Goal: Task Accomplishment & Management: Use online tool/utility

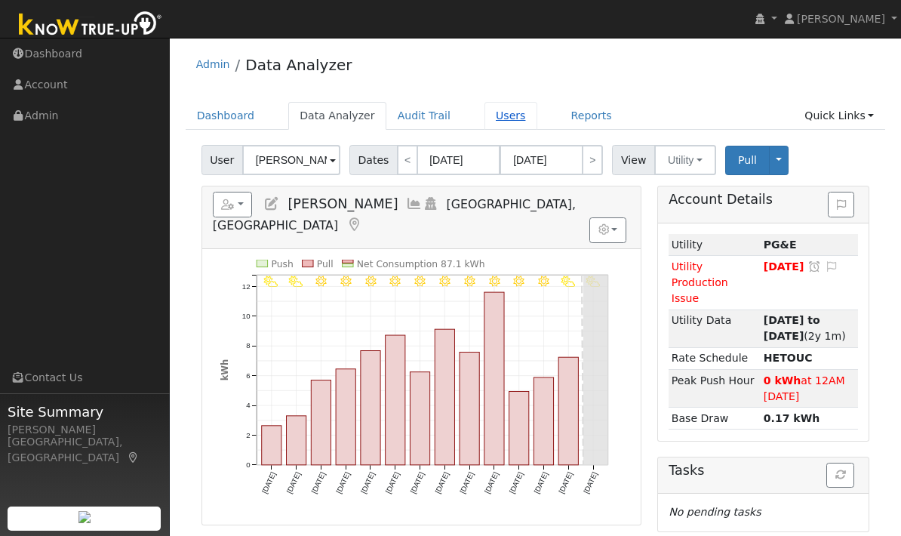
click at [495, 122] on link "Users" at bounding box center [511, 116] width 53 height 28
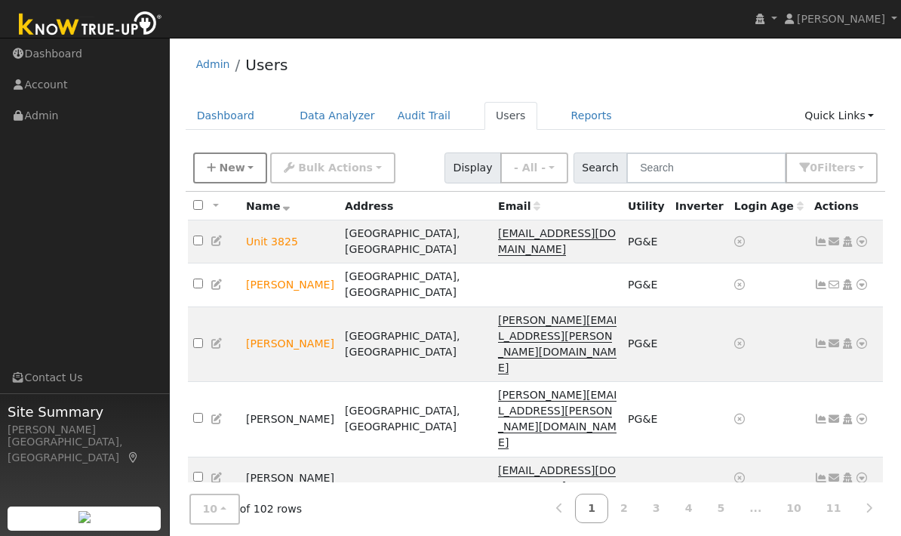
click at [239, 171] on span "New" at bounding box center [232, 168] width 26 height 12
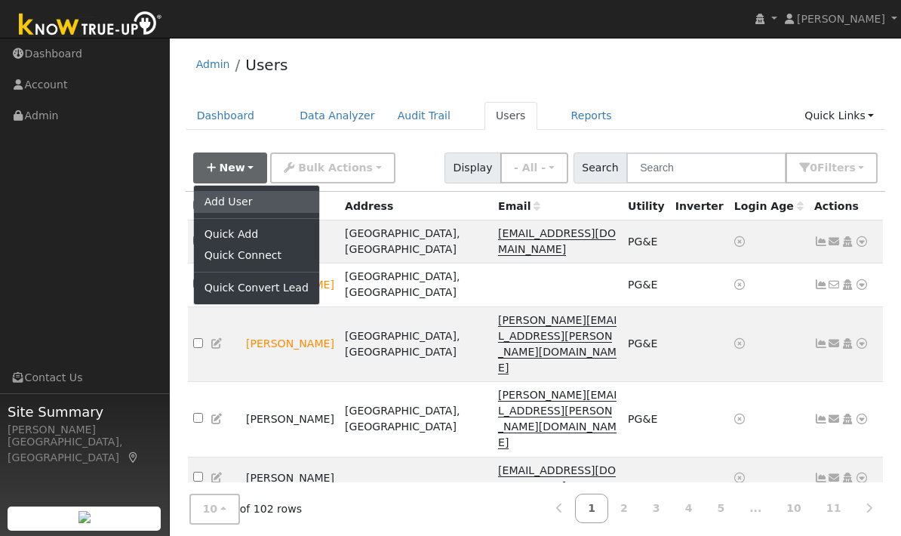
click at [276, 199] on link "Add User" at bounding box center [256, 201] width 125 height 21
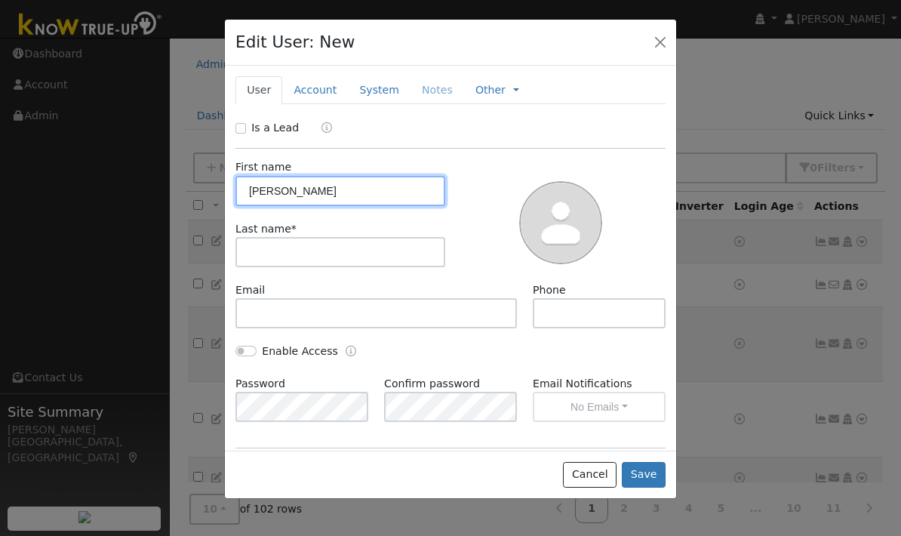
type input "James"
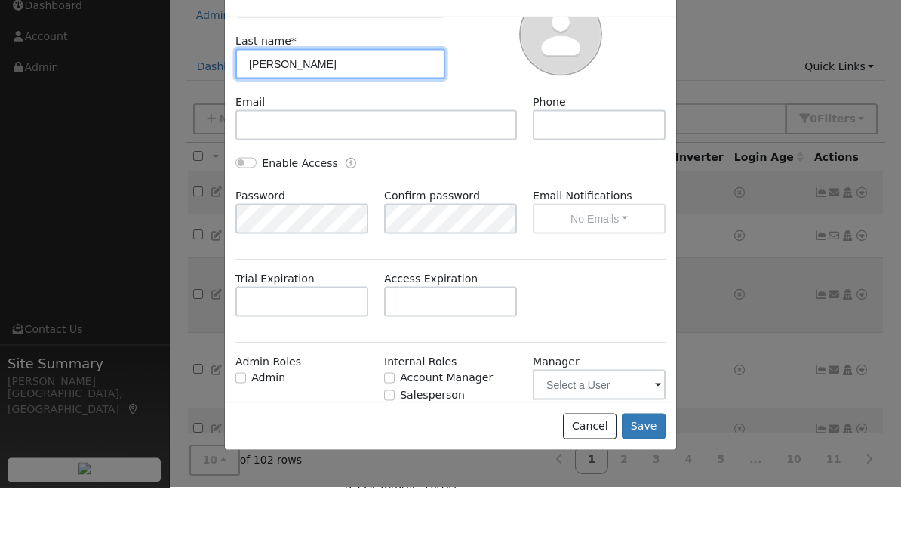
scroll to position [75, 0]
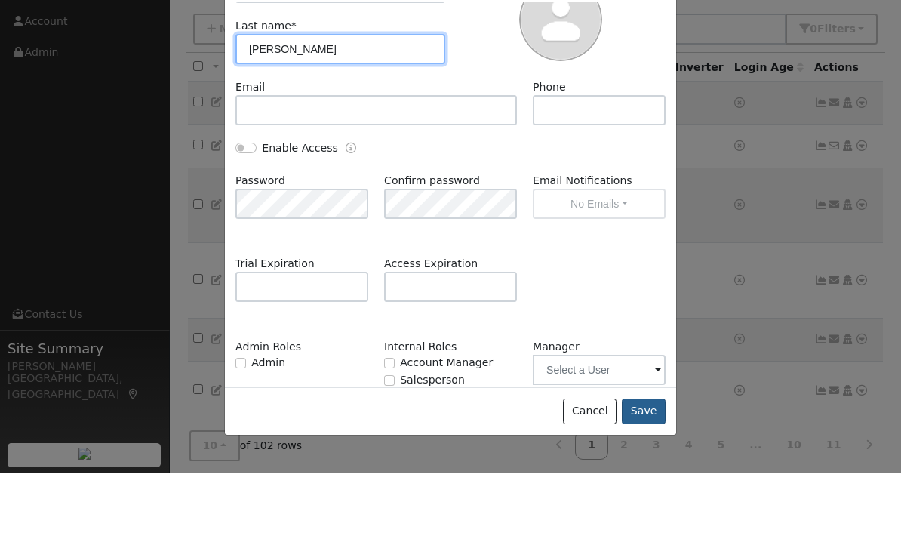
type input "Flagg"
click at [646, 462] on button "Save" at bounding box center [644, 475] width 44 height 26
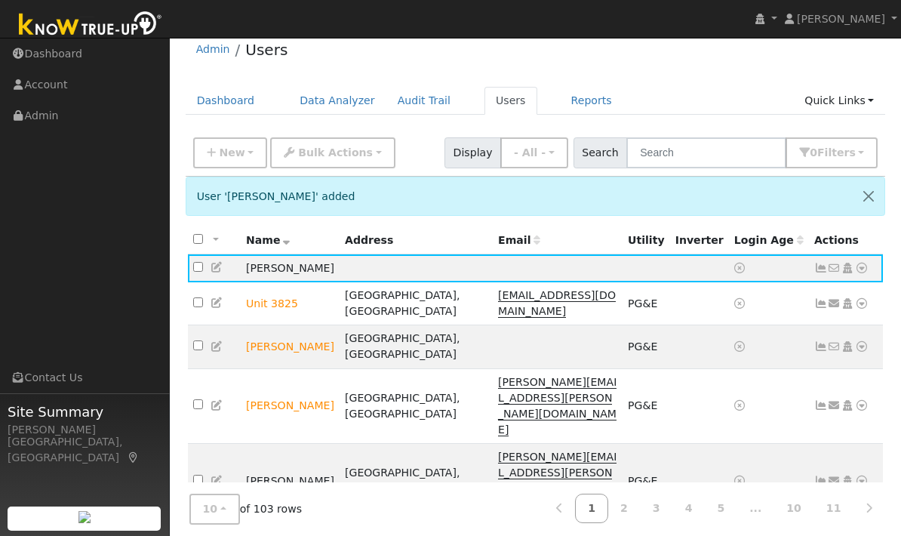
scroll to position [0, 0]
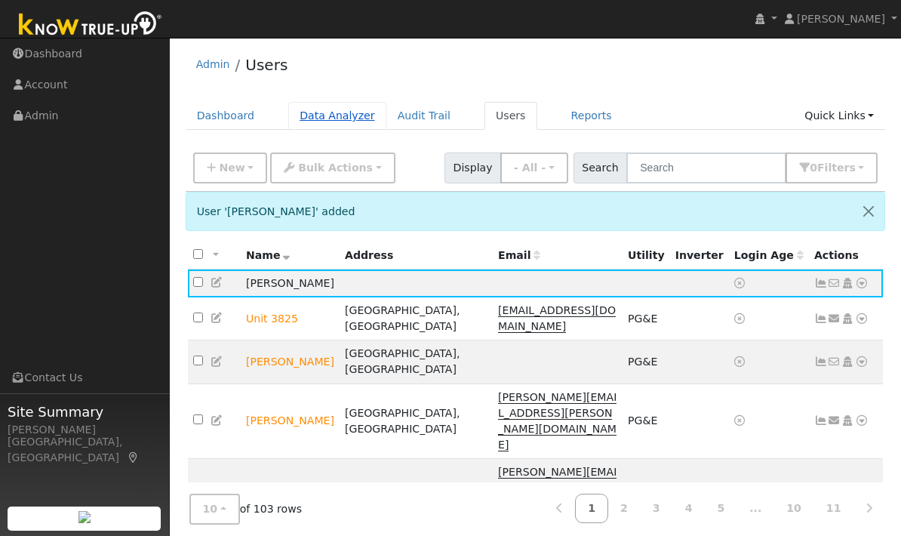
click at [351, 108] on link "Data Analyzer" at bounding box center [337, 116] width 98 height 28
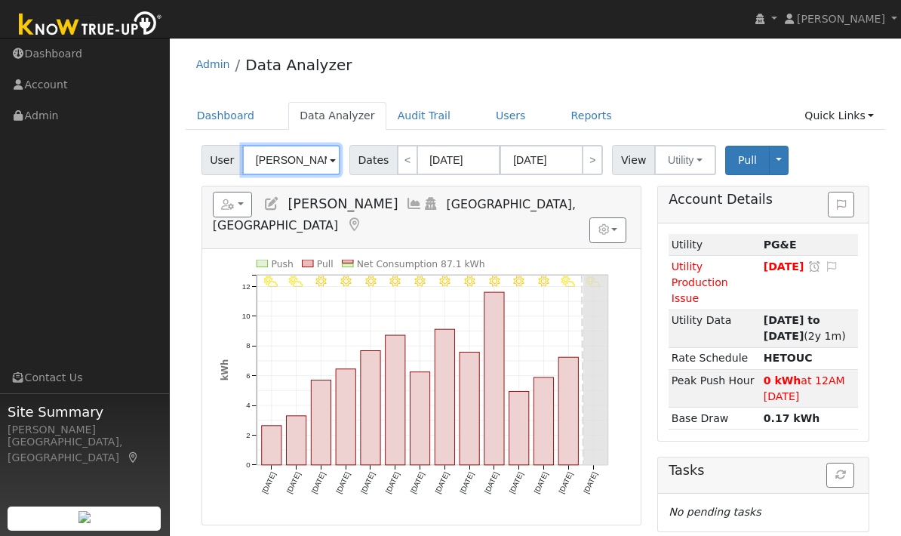
click at [326, 163] on input "[PERSON_NAME]" at bounding box center [291, 160] width 98 height 30
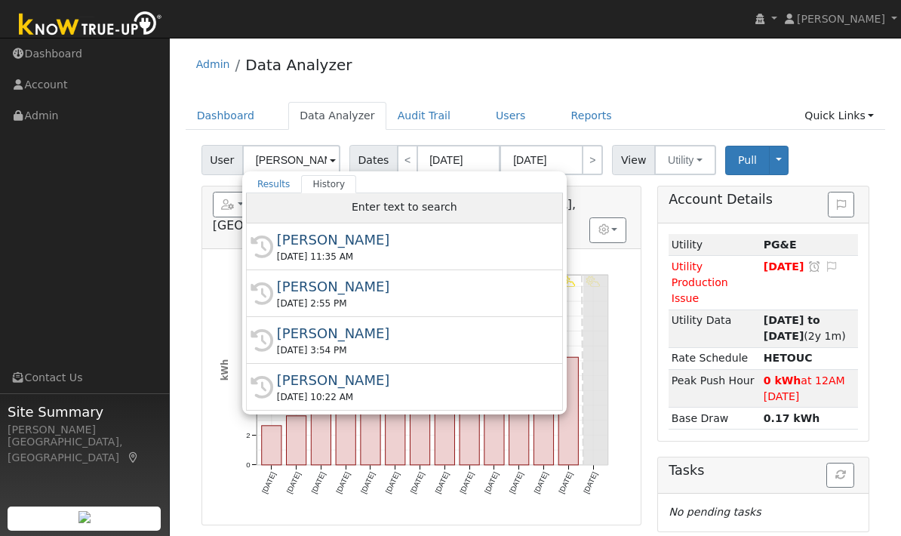
click at [399, 202] on span "Enter text to search" at bounding box center [405, 207] width 106 height 12
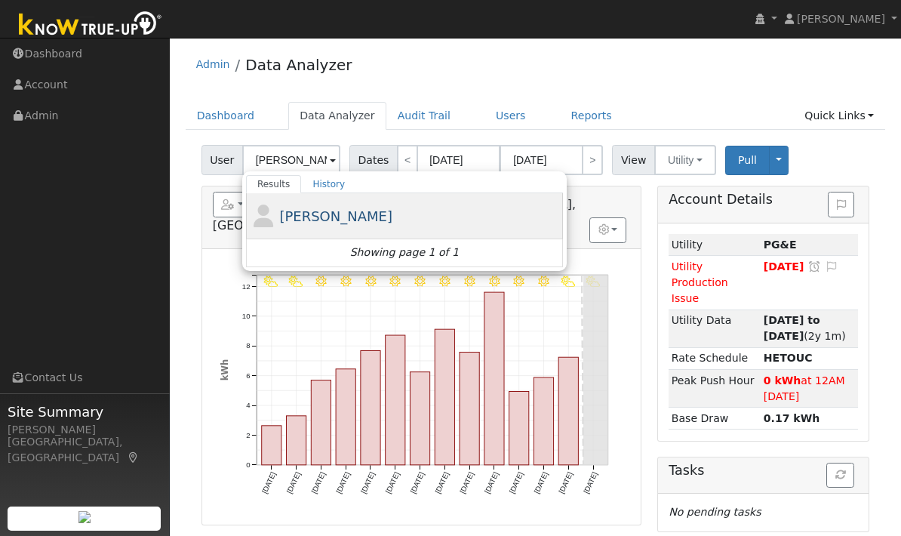
click at [383, 213] on div "[PERSON_NAME]" at bounding box center [419, 216] width 280 height 20
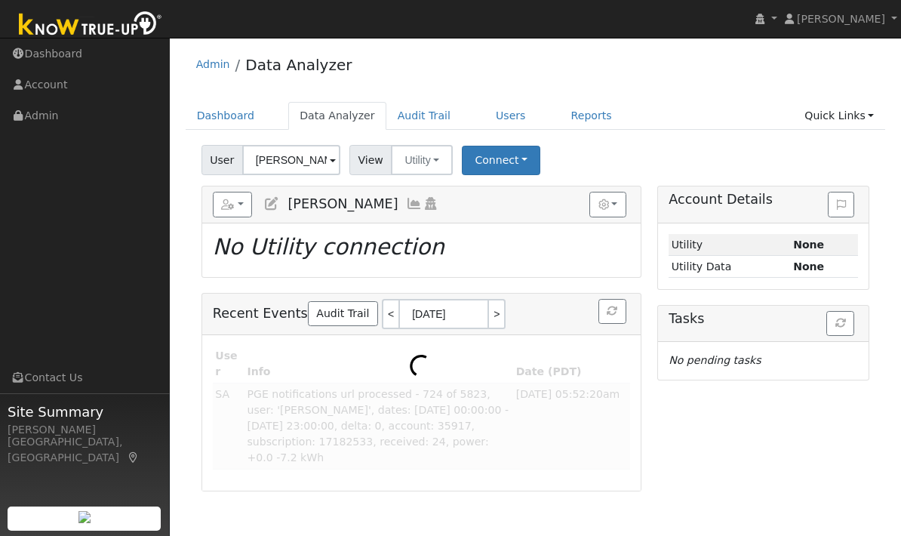
type input "[PERSON_NAME]"
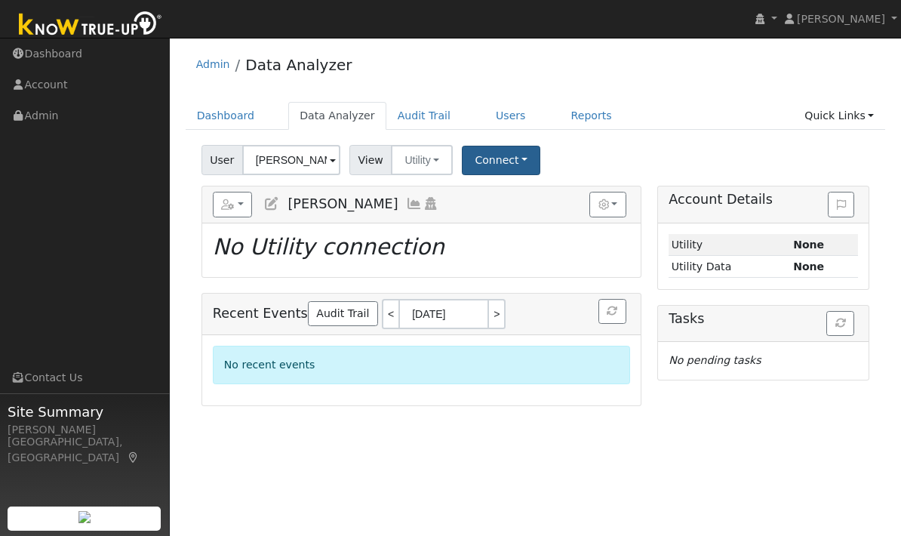
click at [514, 163] on button "Connect" at bounding box center [501, 160] width 78 height 29
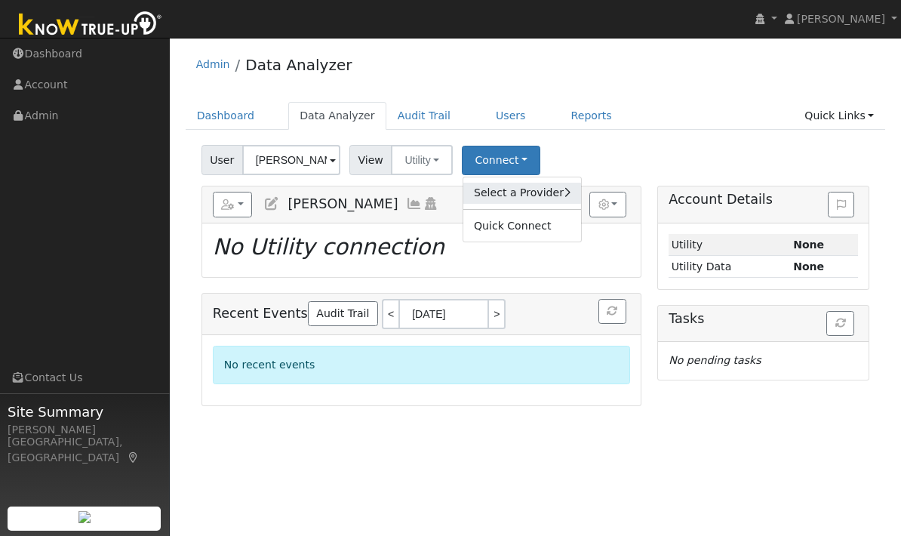
click at [556, 189] on link "Select a Provider" at bounding box center [522, 193] width 118 height 21
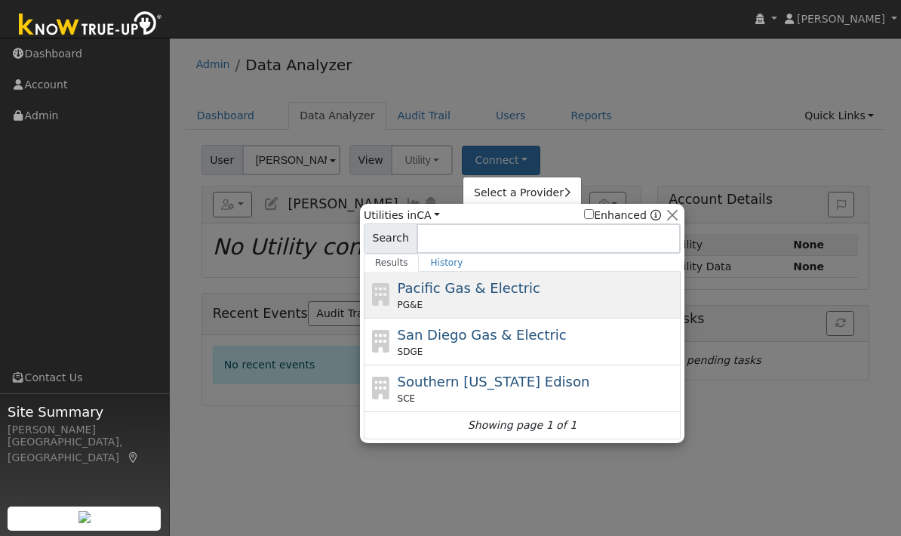
click at [518, 291] on span "Pacific Gas & Electric" at bounding box center [469, 288] width 143 height 16
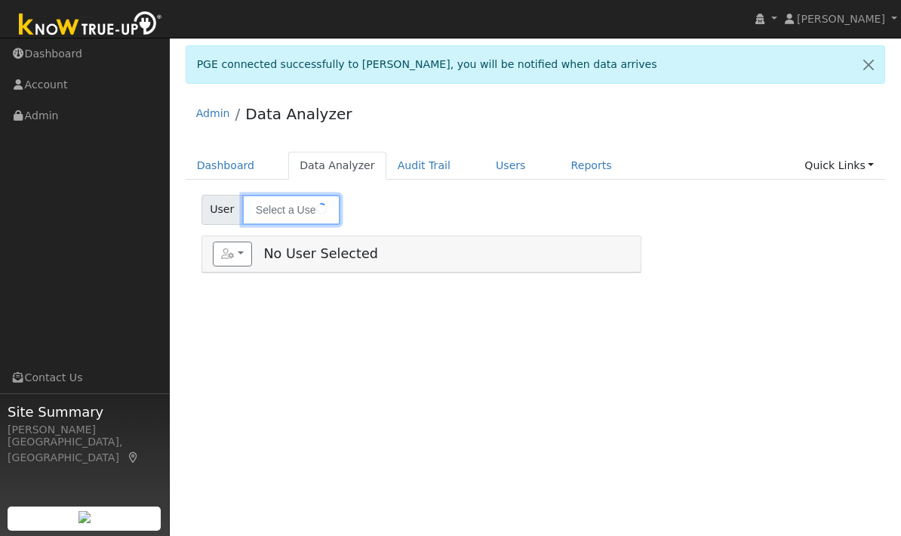
type input "[PERSON_NAME]"
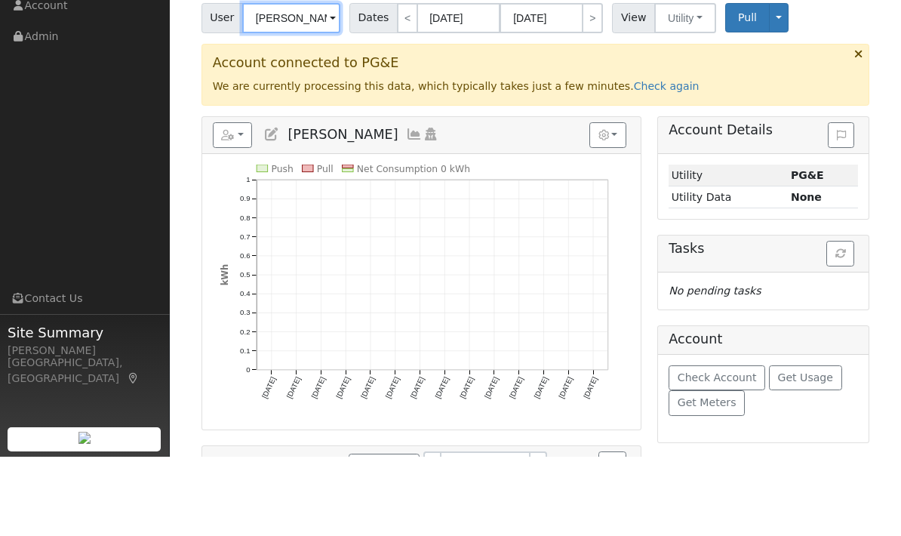
scroll to position [45, 0]
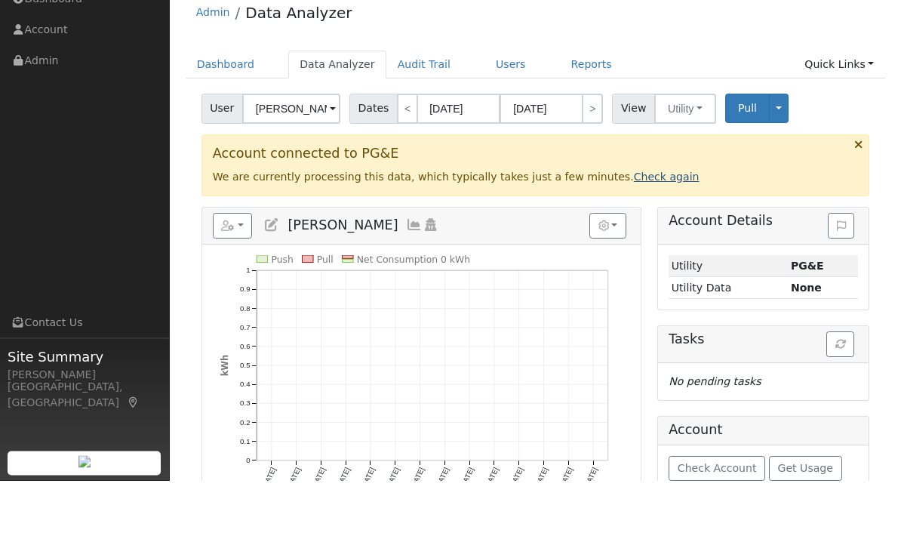
click at [642, 226] on link "Check again" at bounding box center [667, 232] width 66 height 12
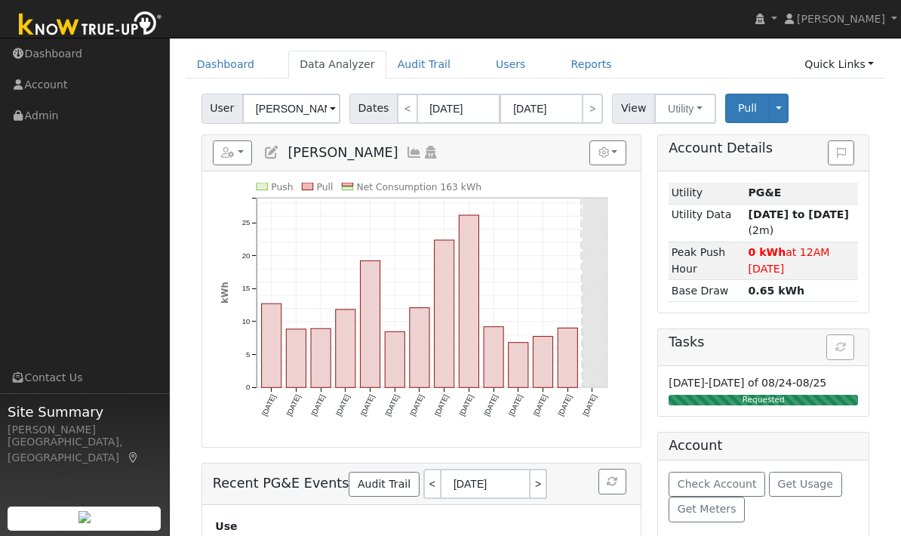
scroll to position [1, 0]
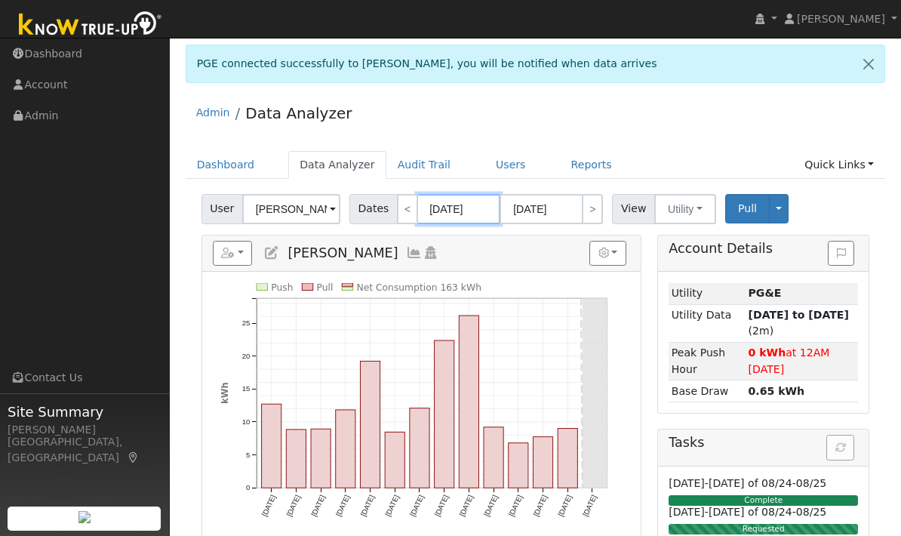
click at [463, 214] on body "Joshua Kinder Joshua Kinder Profile My Company Help Center Terms Of Service See…" at bounding box center [450, 395] width 901 height 716
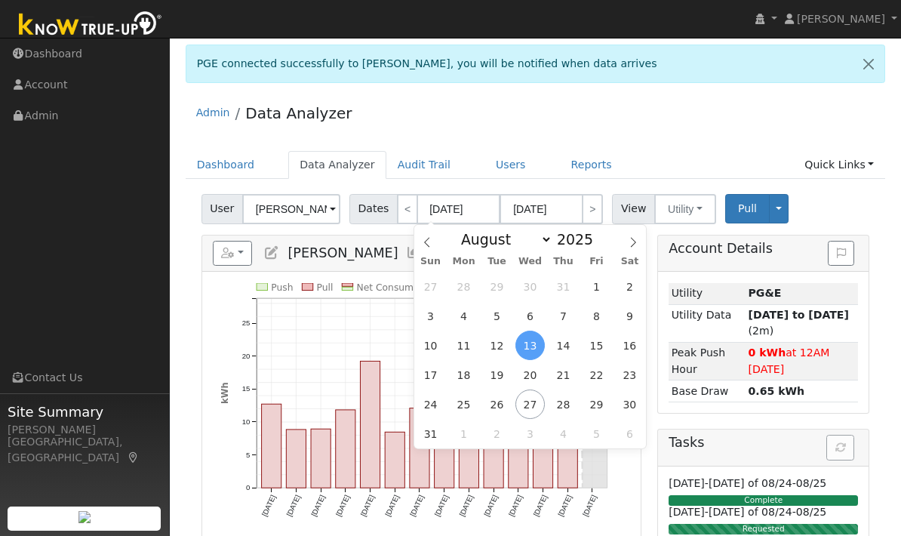
click at [440, 245] on div "January February March April May June July August September October November De…" at bounding box center [530, 238] width 232 height 26
click at [578, 238] on input "2025" at bounding box center [579, 239] width 54 height 17
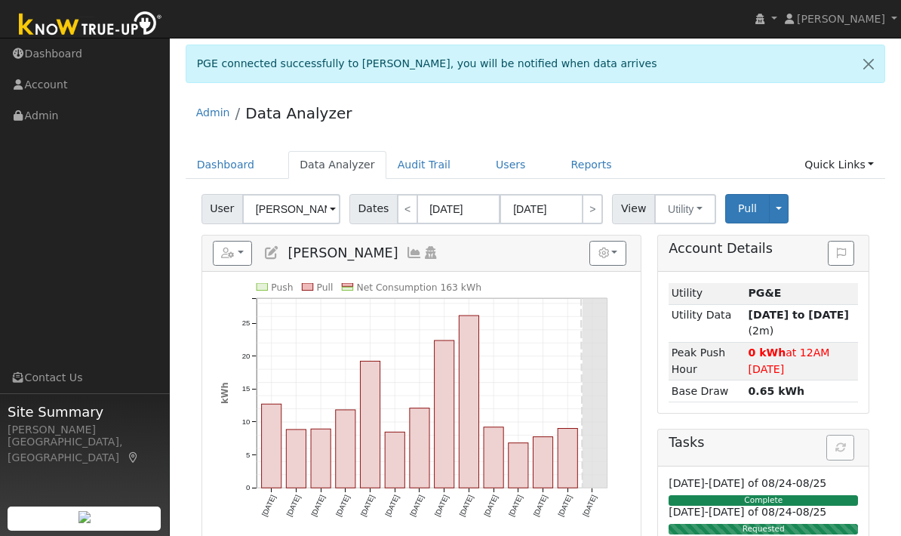
click at [389, 319] on icon "Push Pull Net Consumption 163 kWh Wed 8/13 Thu 8/14 Fri 8/15 Sat 8/16 Sun 8/17 …" at bounding box center [421, 411] width 402 height 257
click at [480, 210] on input "[DATE]" at bounding box center [458, 209] width 83 height 30
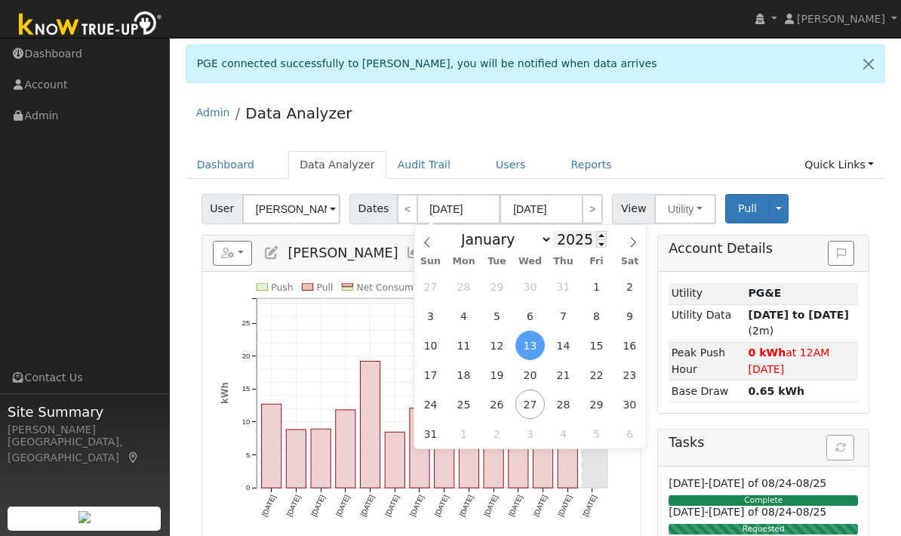
click at [580, 240] on input "2025" at bounding box center [579, 239] width 54 height 17
click at [596, 248] on span at bounding box center [601, 243] width 11 height 8
type input "2024"
click at [505, 344] on span "13" at bounding box center [496, 345] width 29 height 29
type input "08/13/2024"
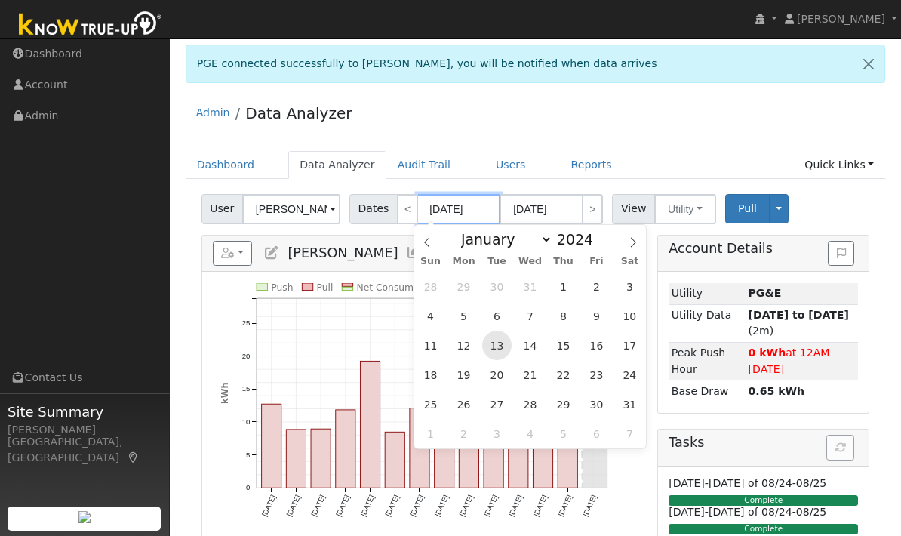
type input "08/26/2024"
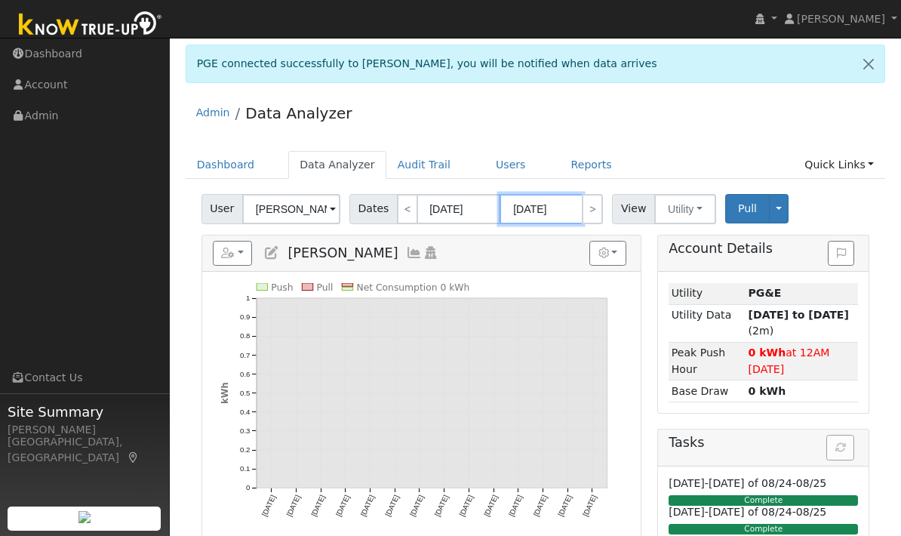
click at [559, 213] on body "Joshua Kinder Joshua Kinder Profile My Company Help Center Terms Of Service See…" at bounding box center [450, 395] width 901 height 716
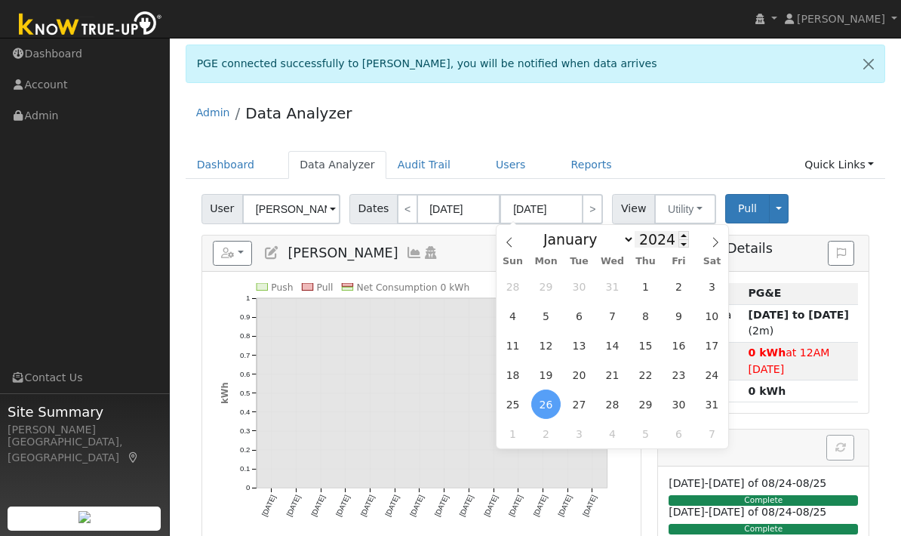
click at [664, 239] on input "2024" at bounding box center [662, 239] width 54 height 17
click at [679, 233] on span at bounding box center [684, 235] width 11 height 8
type input "2025"
click at [514, 405] on span "24" at bounding box center [512, 403] width 29 height 29
type input "08/24/2025"
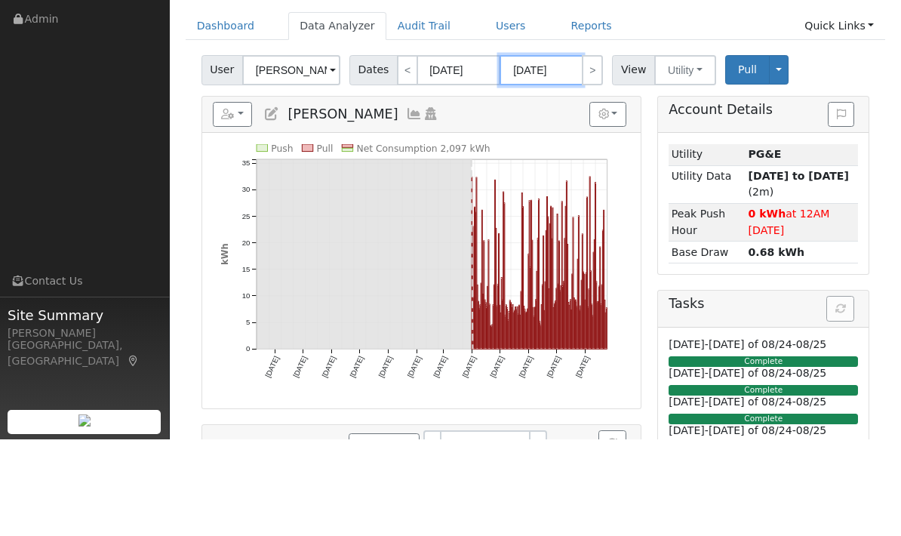
scroll to position [45, 0]
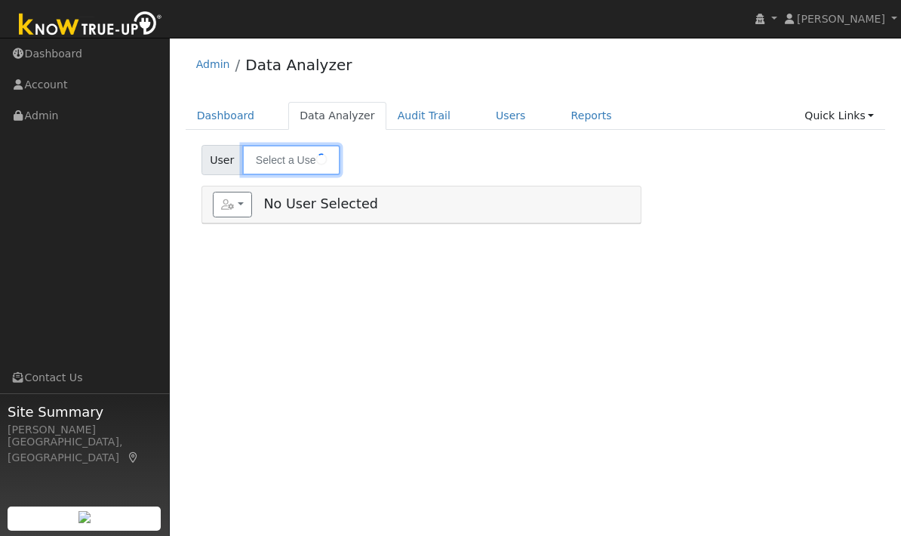
type input "[PERSON_NAME]"
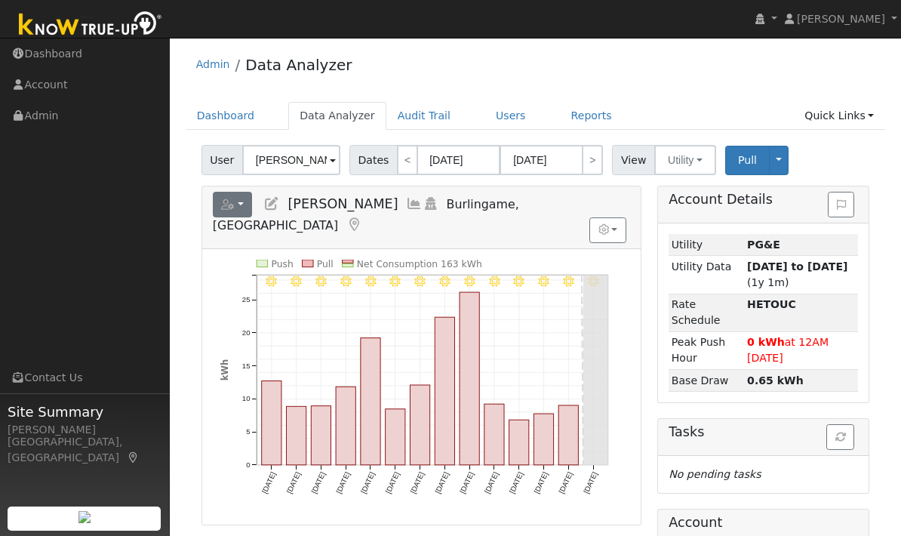
click at [239, 205] on button "button" at bounding box center [233, 205] width 40 height 26
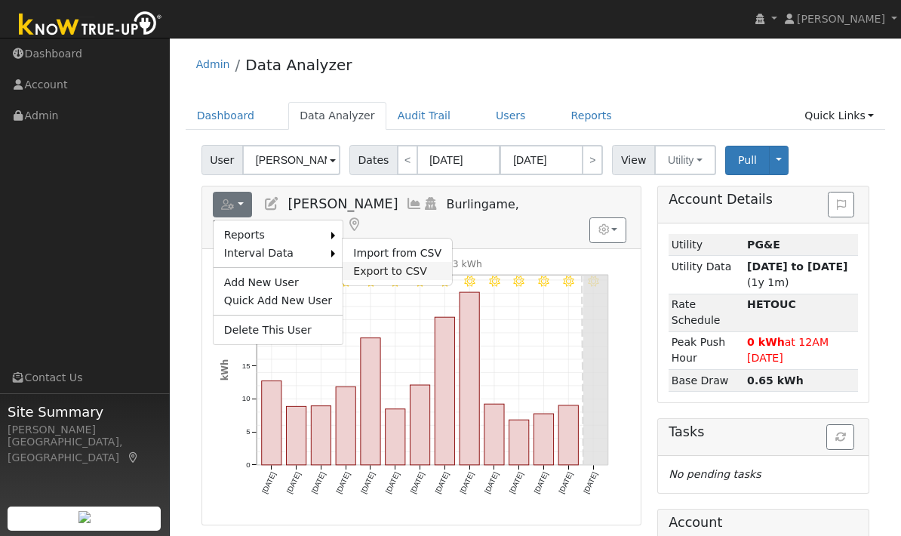
click at [402, 271] on link "Export to CSV" at bounding box center [397, 271] width 109 height 18
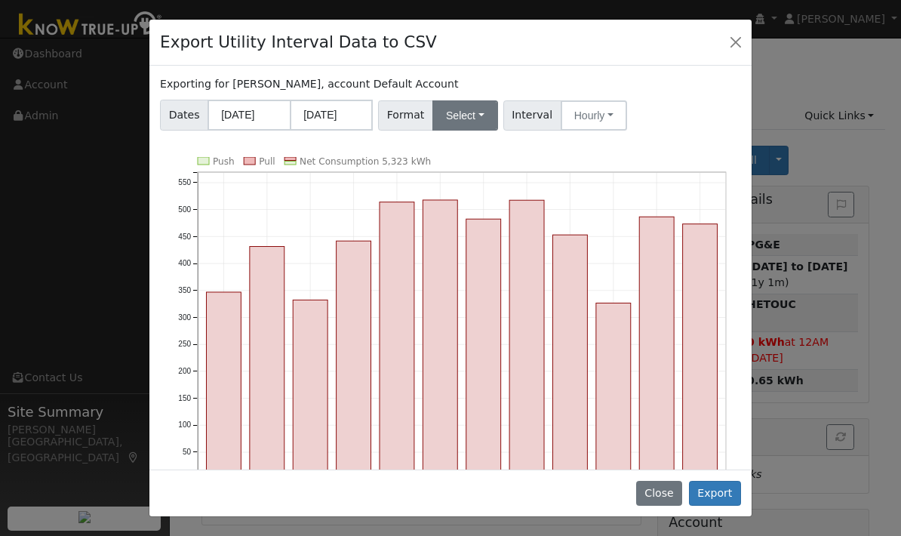
click at [471, 124] on button "Select" at bounding box center [465, 115] width 66 height 30
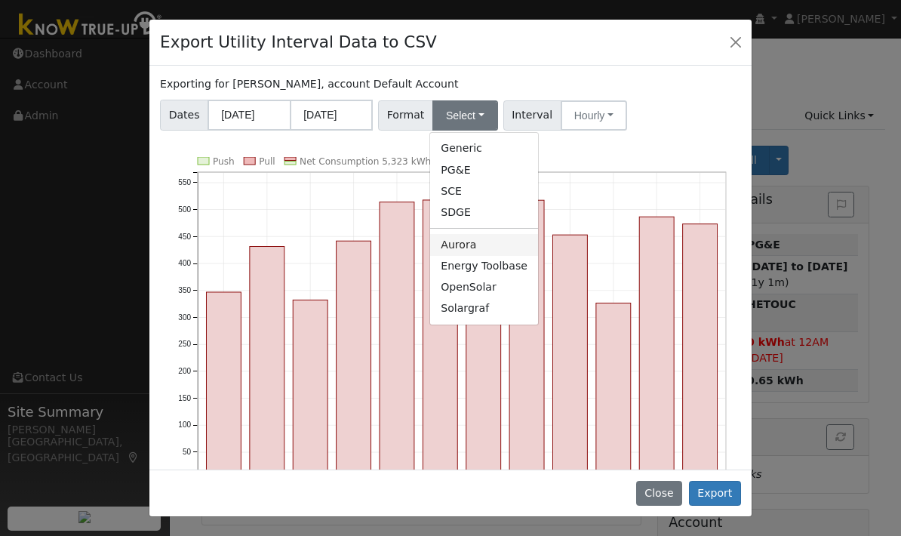
click at [465, 245] on link "Aurora" at bounding box center [484, 244] width 108 height 21
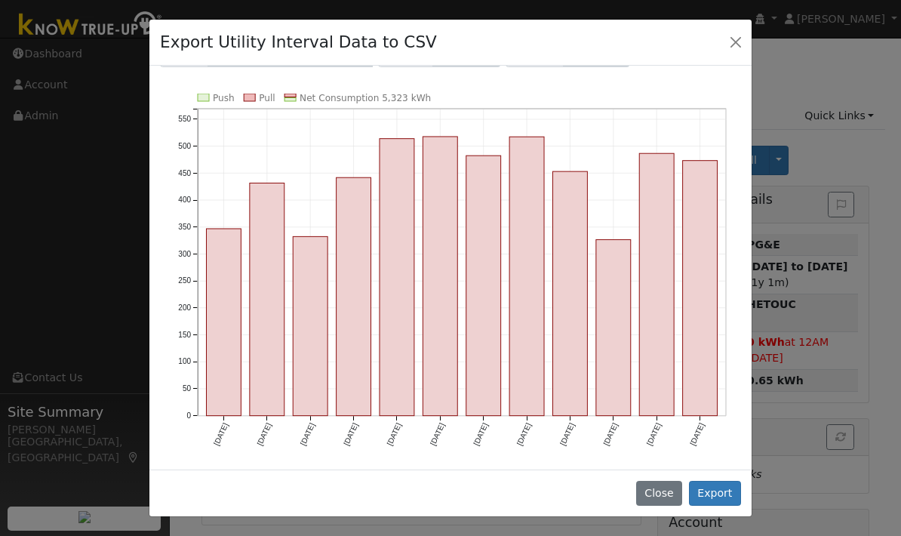
scroll to position [63, 0]
click at [718, 495] on button "Export" at bounding box center [715, 494] width 52 height 26
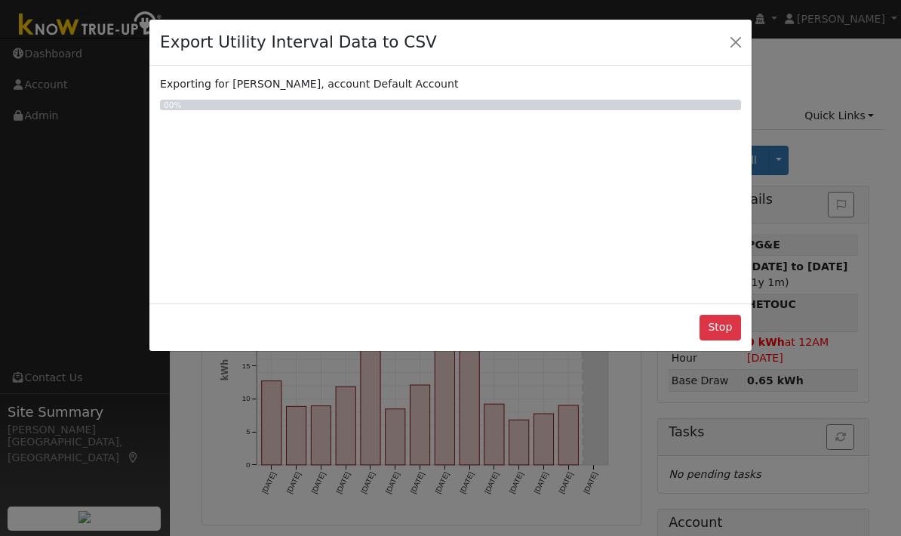
scroll to position [0, 0]
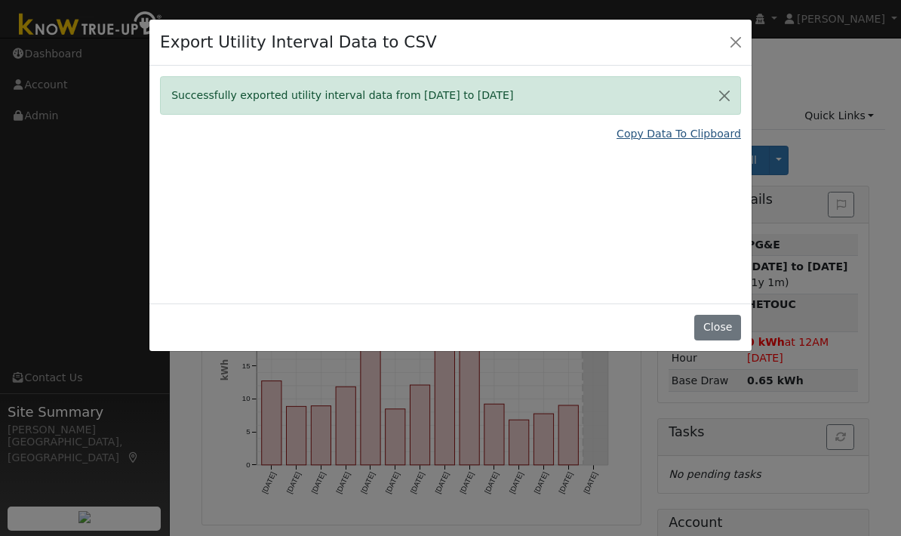
click at [721, 132] on link "Copy Data To Clipboard" at bounding box center [679, 134] width 125 height 16
click at [703, 130] on link "Copy Data To Clipboard" at bounding box center [679, 134] width 125 height 16
click at [685, 131] on link "Copy Data To Clipboard" at bounding box center [679, 134] width 125 height 16
click at [677, 140] on link "Copy Data To Clipboard" at bounding box center [679, 134] width 125 height 16
click at [676, 131] on link "Copy Data To Clipboard" at bounding box center [679, 134] width 125 height 16
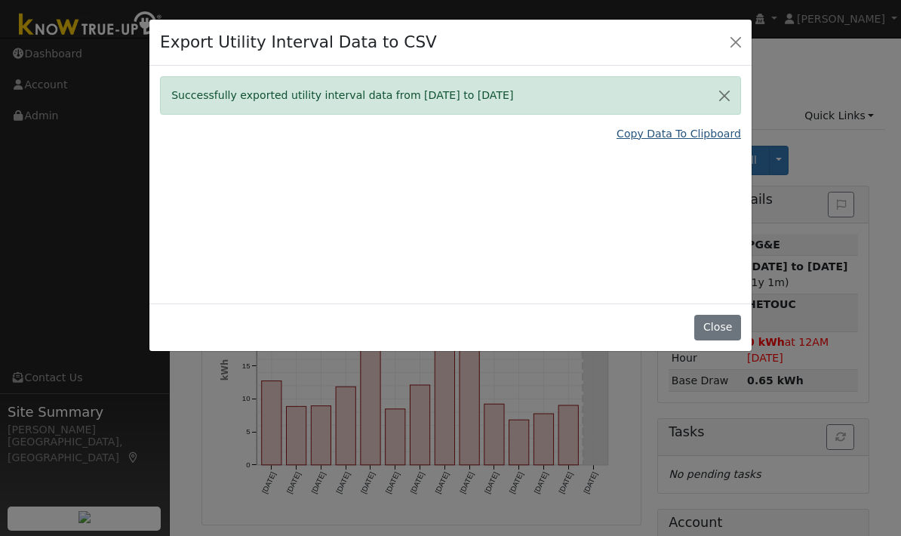
click at [668, 134] on link "Copy Data To Clipboard" at bounding box center [679, 134] width 125 height 16
